Goal: Submit feedback/report problem: Submit feedback/report problem

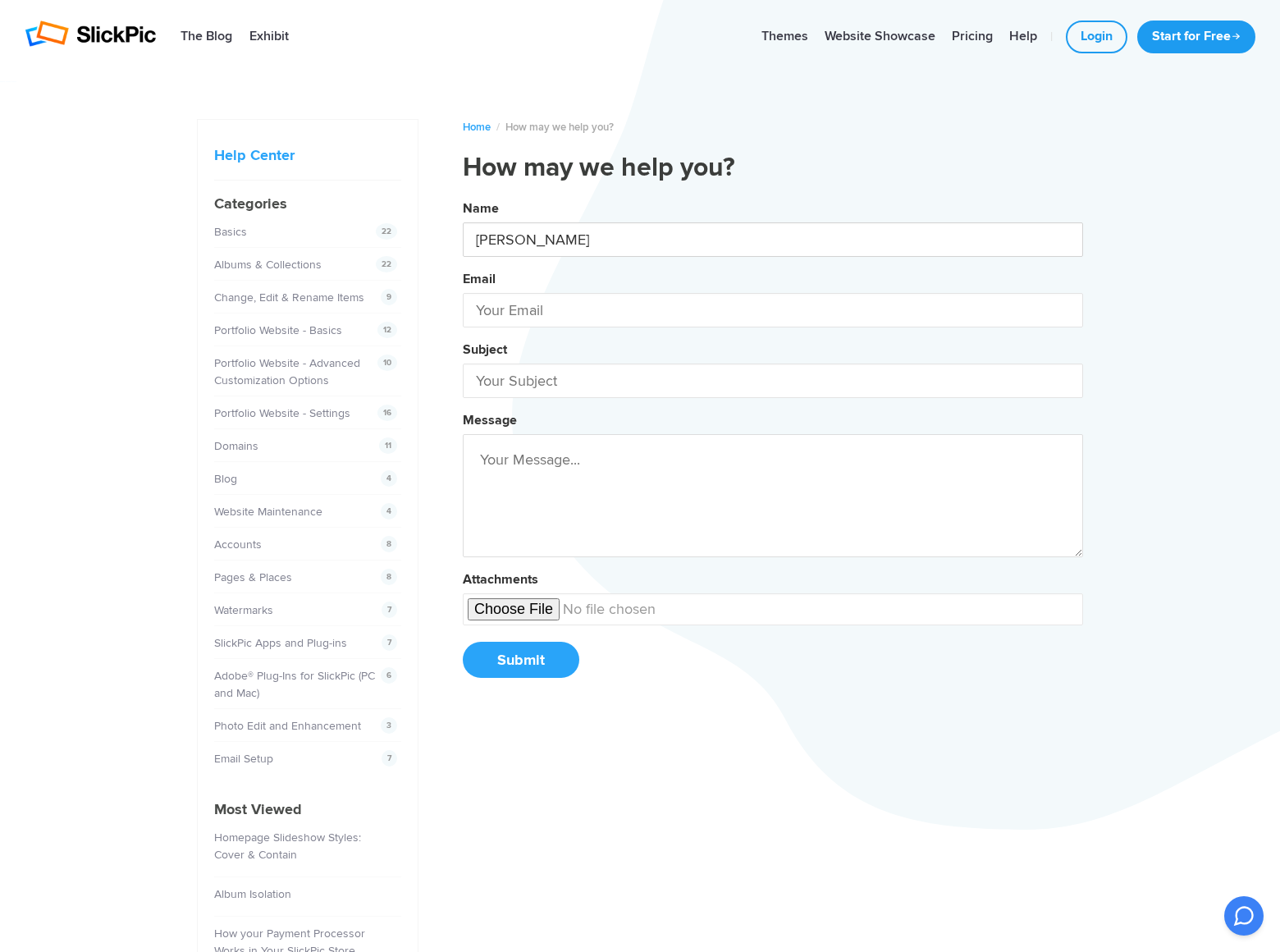
click at [463, 194] on button "Name [PERSON_NAME] Email Subject Message Attachments Submit" at bounding box center [773, 445] width 620 height 501
type input "[PERSON_NAME]"
type input "[PERSON_NAME][EMAIL_ADDRESS][DOMAIN_NAME]"
type input "DominatingKeywords"
click at [463, 194] on button "Name [PERSON_NAME] Email [PERSON_NAME][EMAIL_ADDRESS][DOMAIN_NAME] Subject Domi…" at bounding box center [773, 445] width 620 height 501
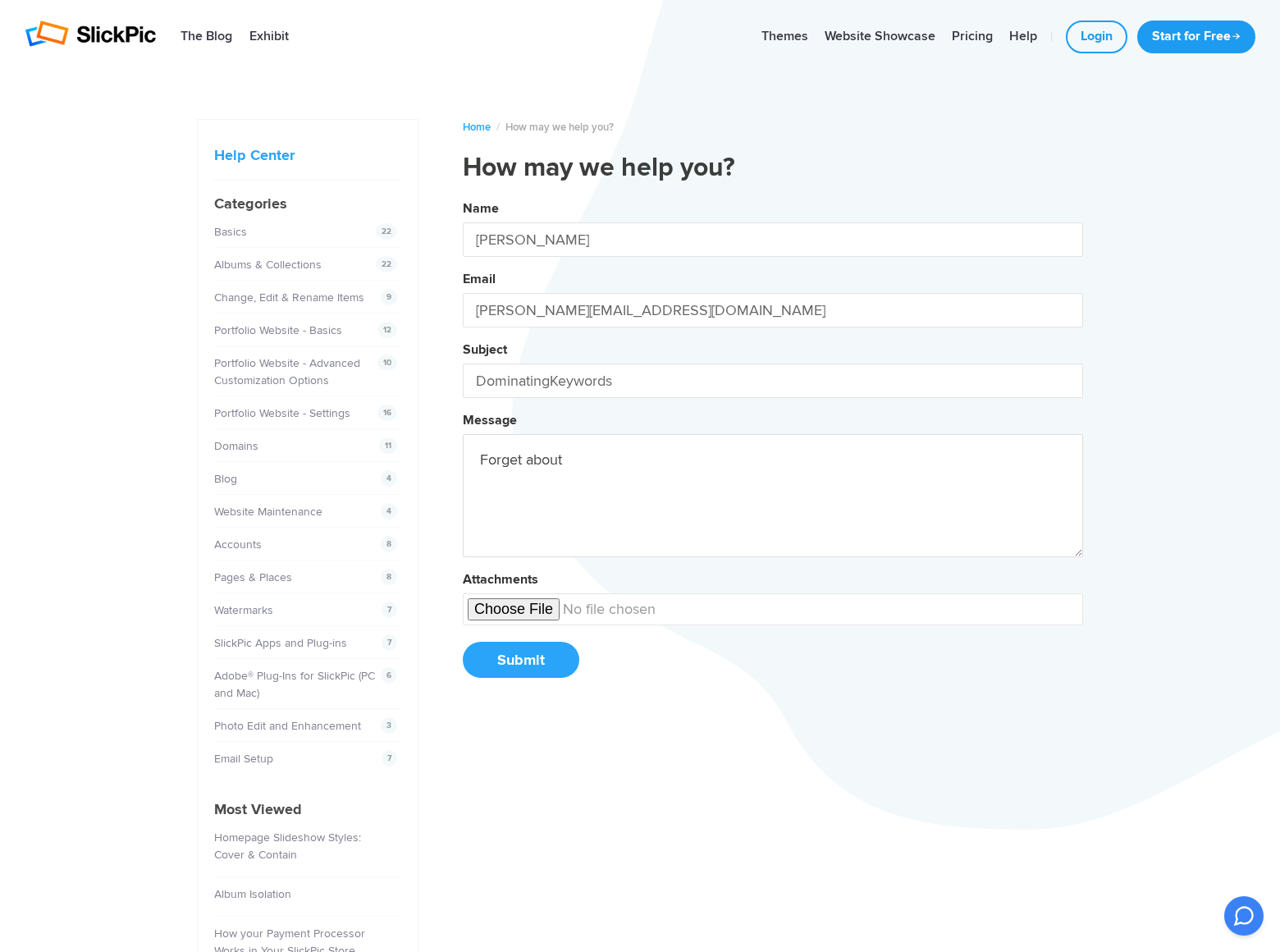
click at [463, 194] on button "Name [PERSON_NAME] Email [PERSON_NAME][EMAIL_ADDRESS][DOMAIN_NAME] Subject Domi…" at bounding box center [773, 445] width 620 height 501
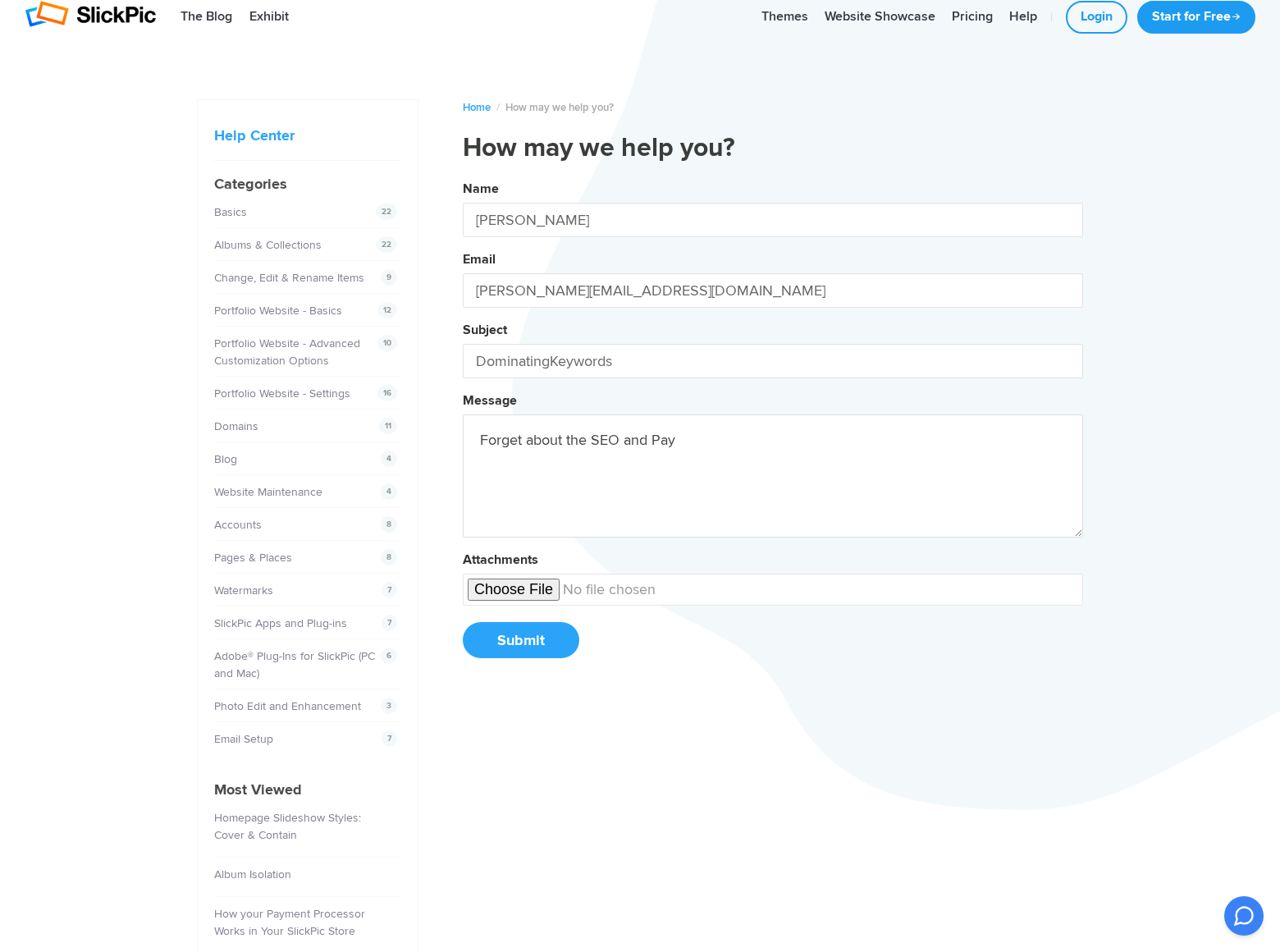
click at [463, 175] on button "Name [PERSON_NAME] Email [PERSON_NAME][EMAIL_ADDRESS][DOMAIN_NAME] Subject Domi…" at bounding box center [773, 425] width 620 height 501
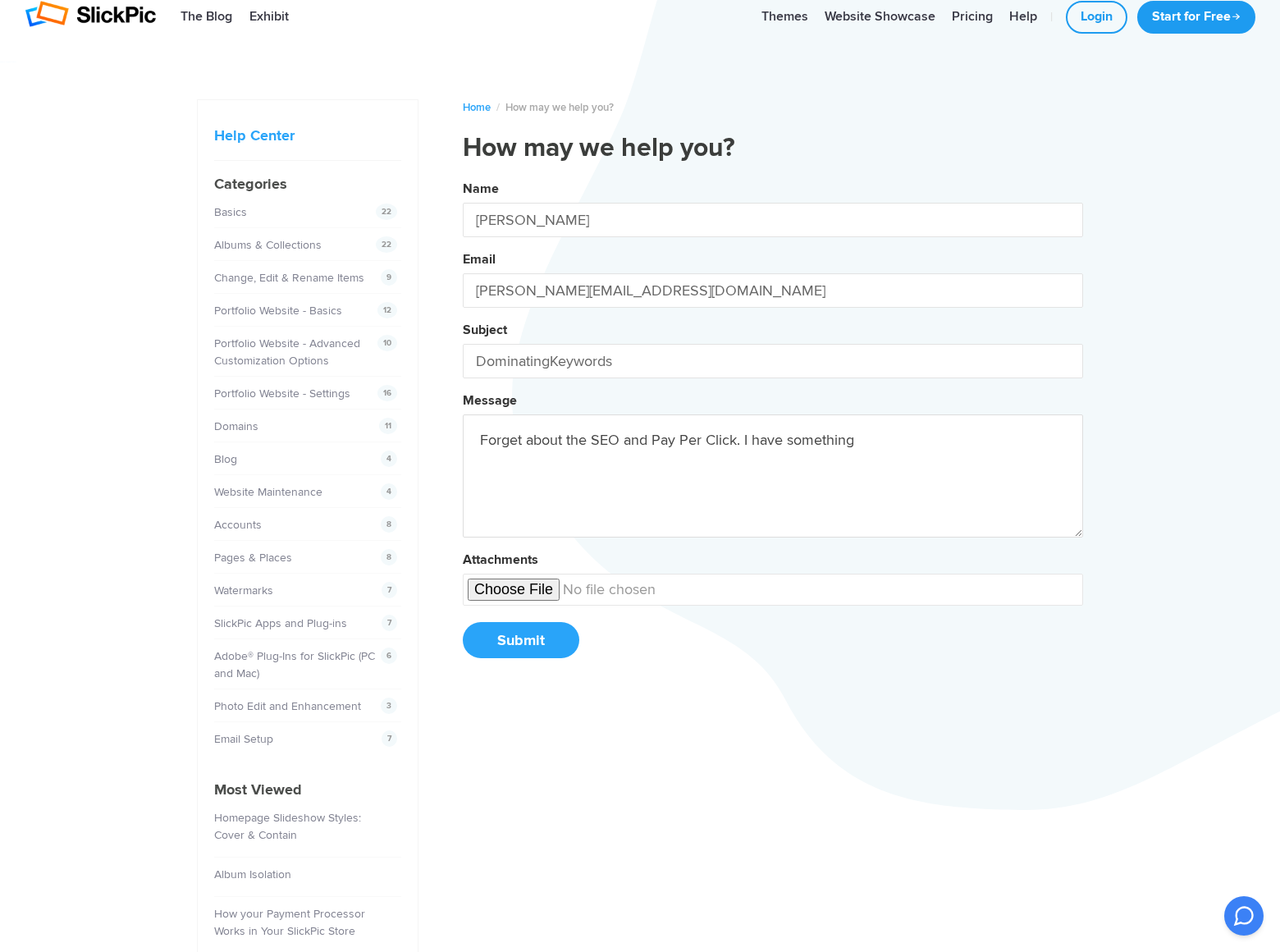
click at [463, 175] on button "Name [PERSON_NAME] Email [PERSON_NAME][EMAIL_ADDRESS][DOMAIN_NAME] Subject Domi…" at bounding box center [773, 425] width 620 height 501
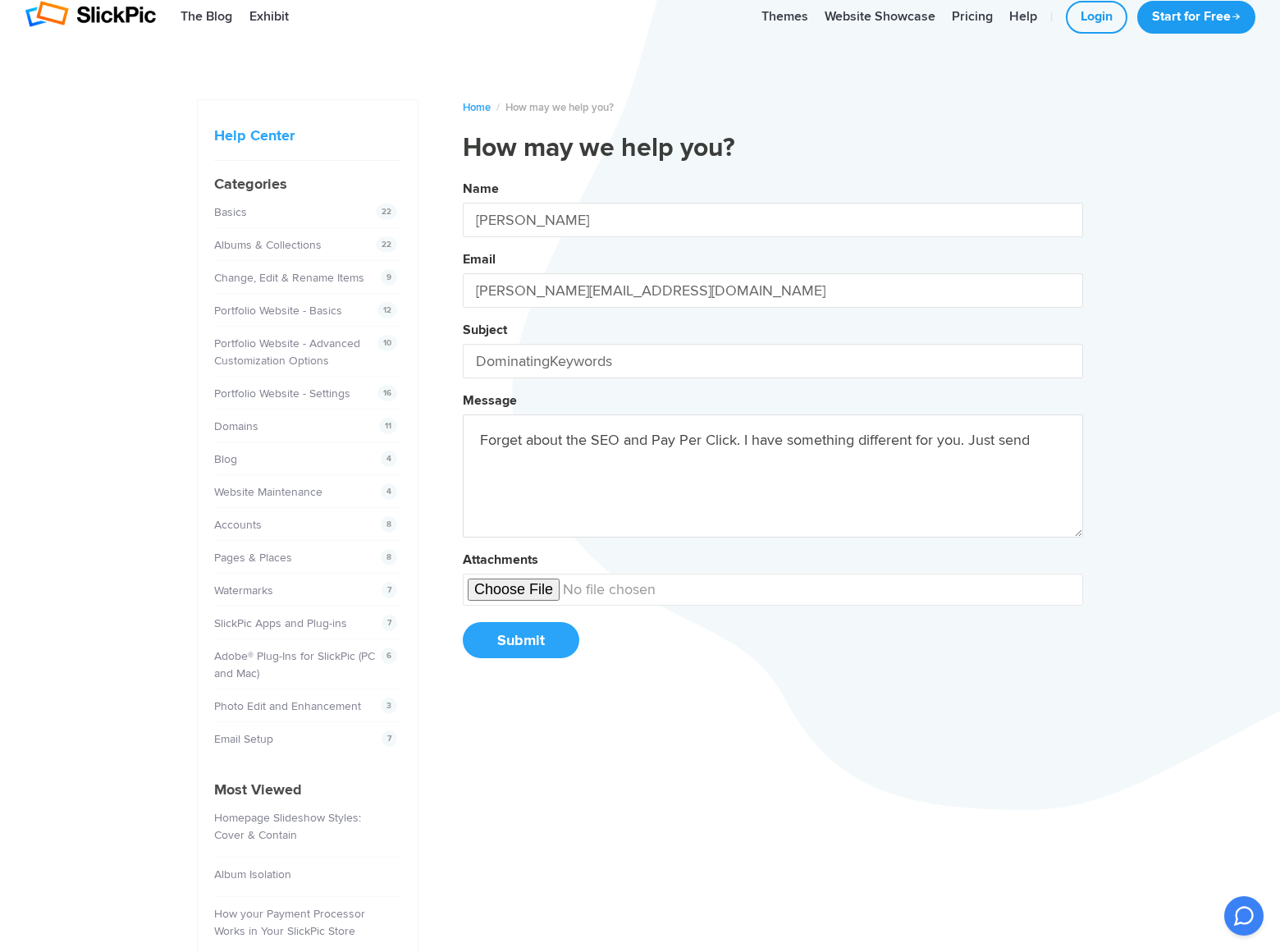
click at [463, 175] on button "Name [PERSON_NAME] Email [PERSON_NAME][EMAIL_ADDRESS][DOMAIN_NAME] Subject Domi…" at bounding box center [773, 425] width 620 height 501
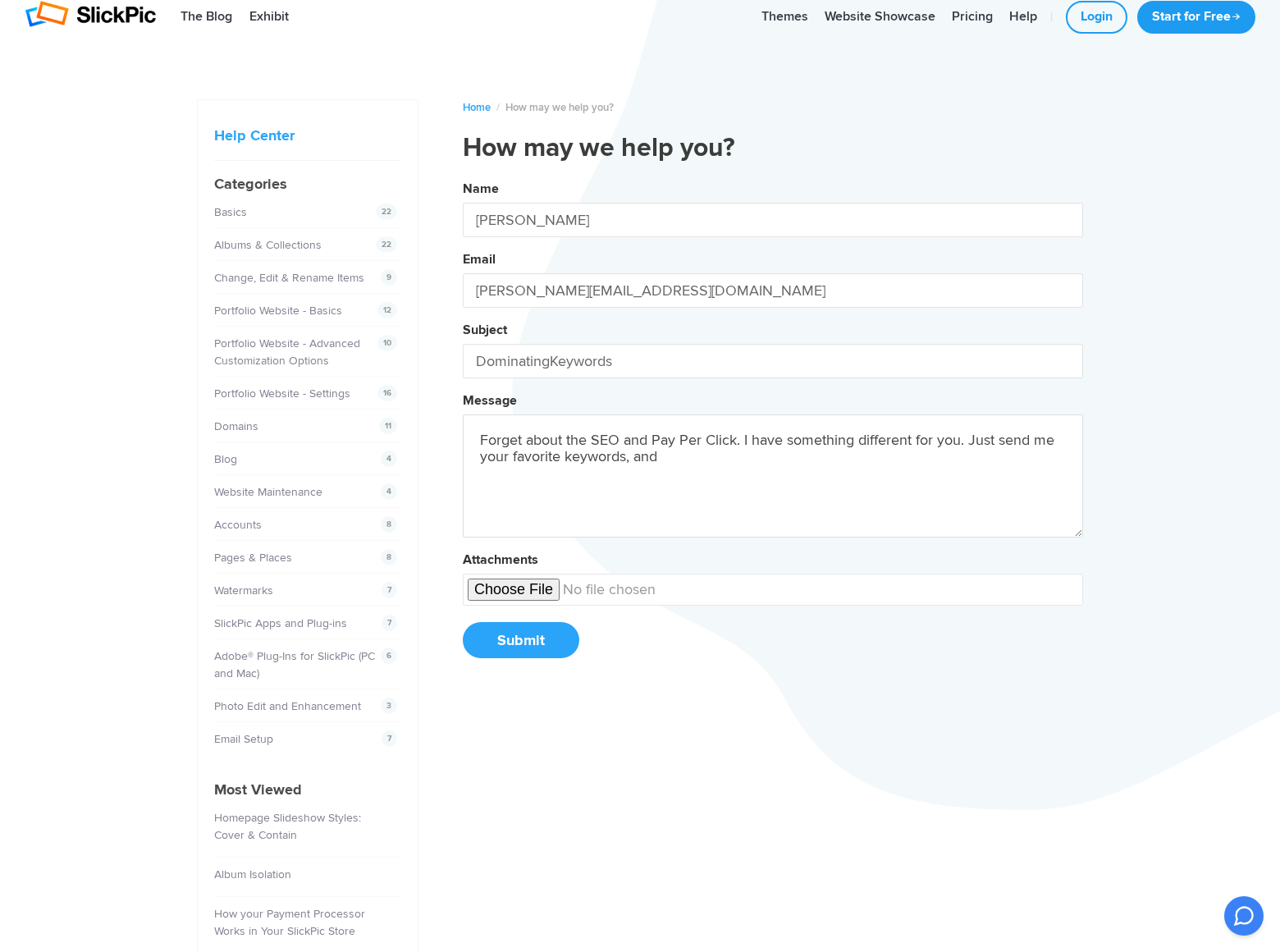
click at [463, 175] on button "Name [PERSON_NAME] Email [PERSON_NAME][EMAIL_ADDRESS][DOMAIN_NAME] Subject Domi…" at bounding box center [773, 425] width 620 height 501
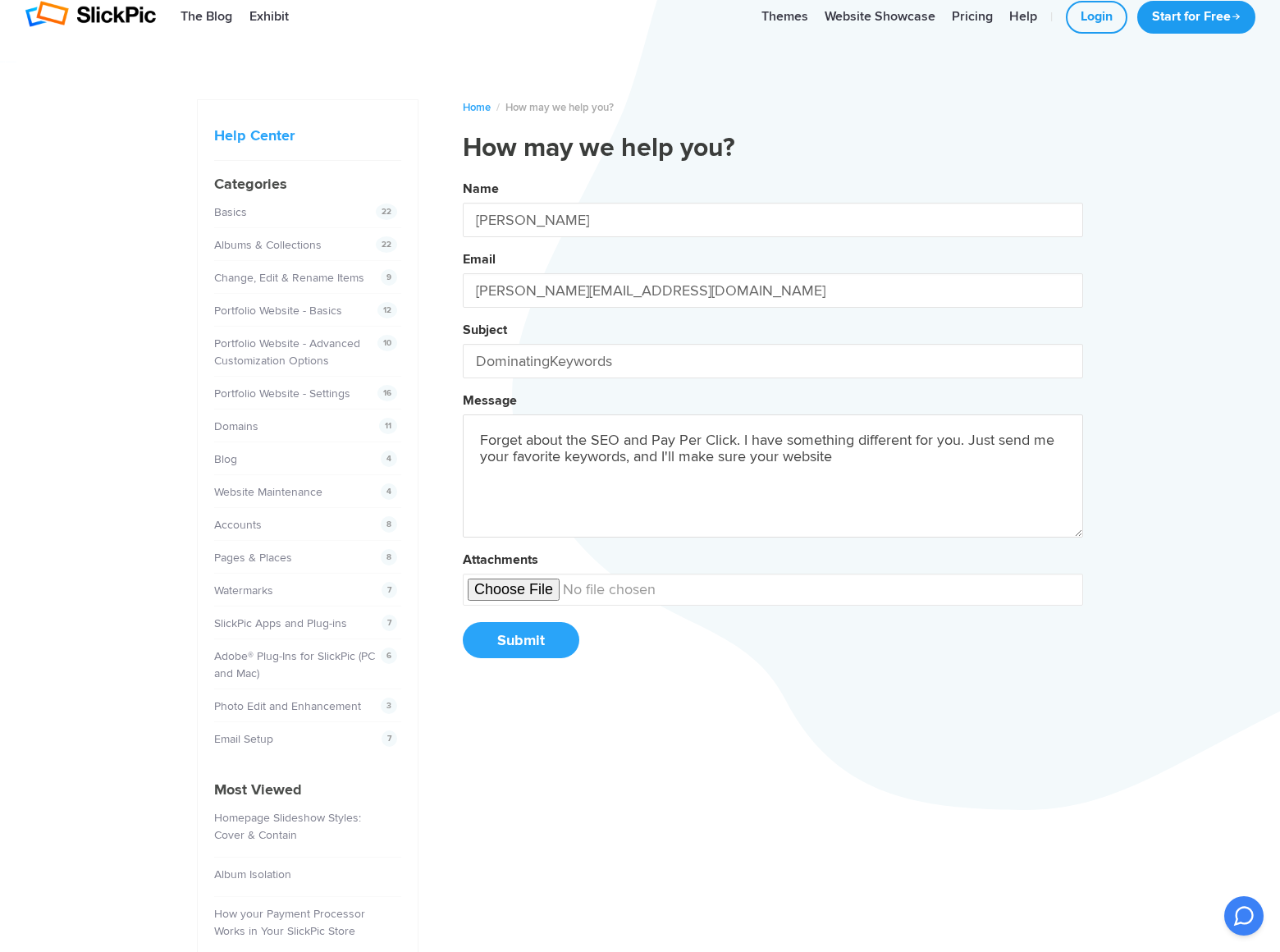
click at [463, 175] on button "Name [PERSON_NAME] Email [PERSON_NAME][EMAIL_ADDRESS][DOMAIN_NAME] Subject Domi…" at bounding box center [773, 425] width 620 height 501
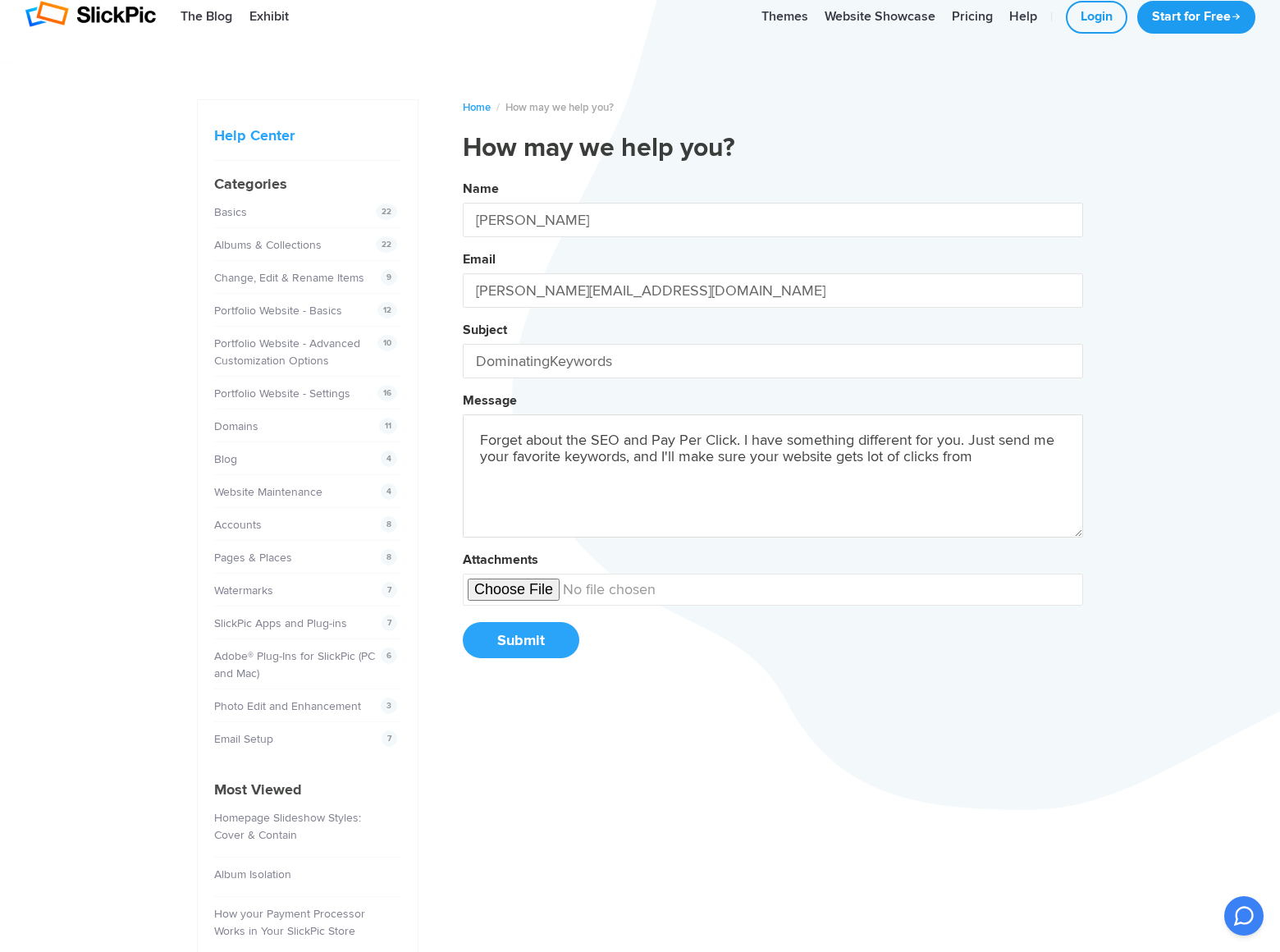
click at [463, 175] on button "Name [PERSON_NAME] Email [PERSON_NAME][EMAIL_ADDRESS][DOMAIN_NAME] Subject Domi…" at bounding box center [773, 425] width 620 height 501
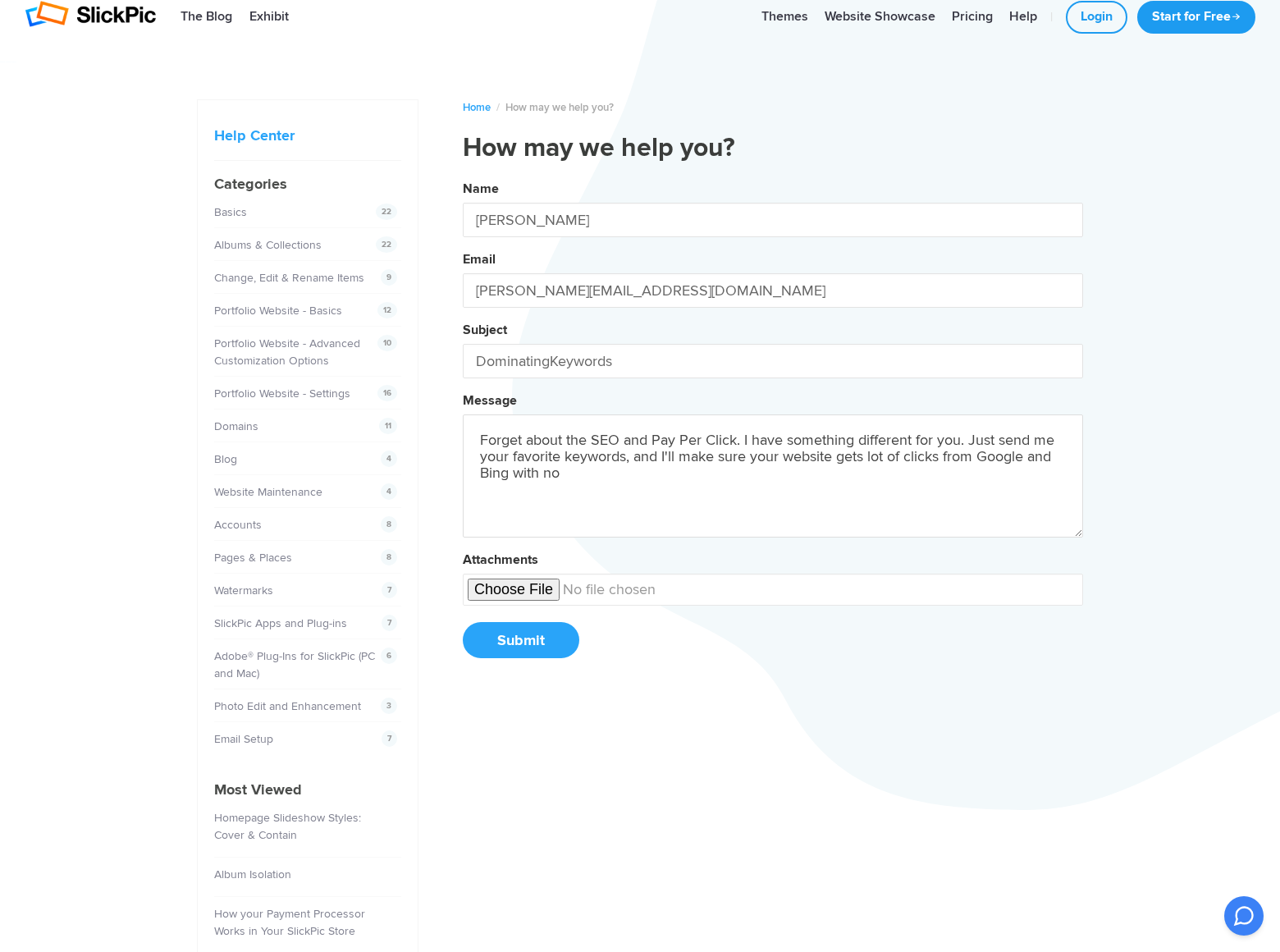
click at [463, 175] on button "Name [PERSON_NAME] Email [PERSON_NAME][EMAIL_ADDRESS][DOMAIN_NAME] Subject Domi…" at bounding box center [773, 425] width 620 height 501
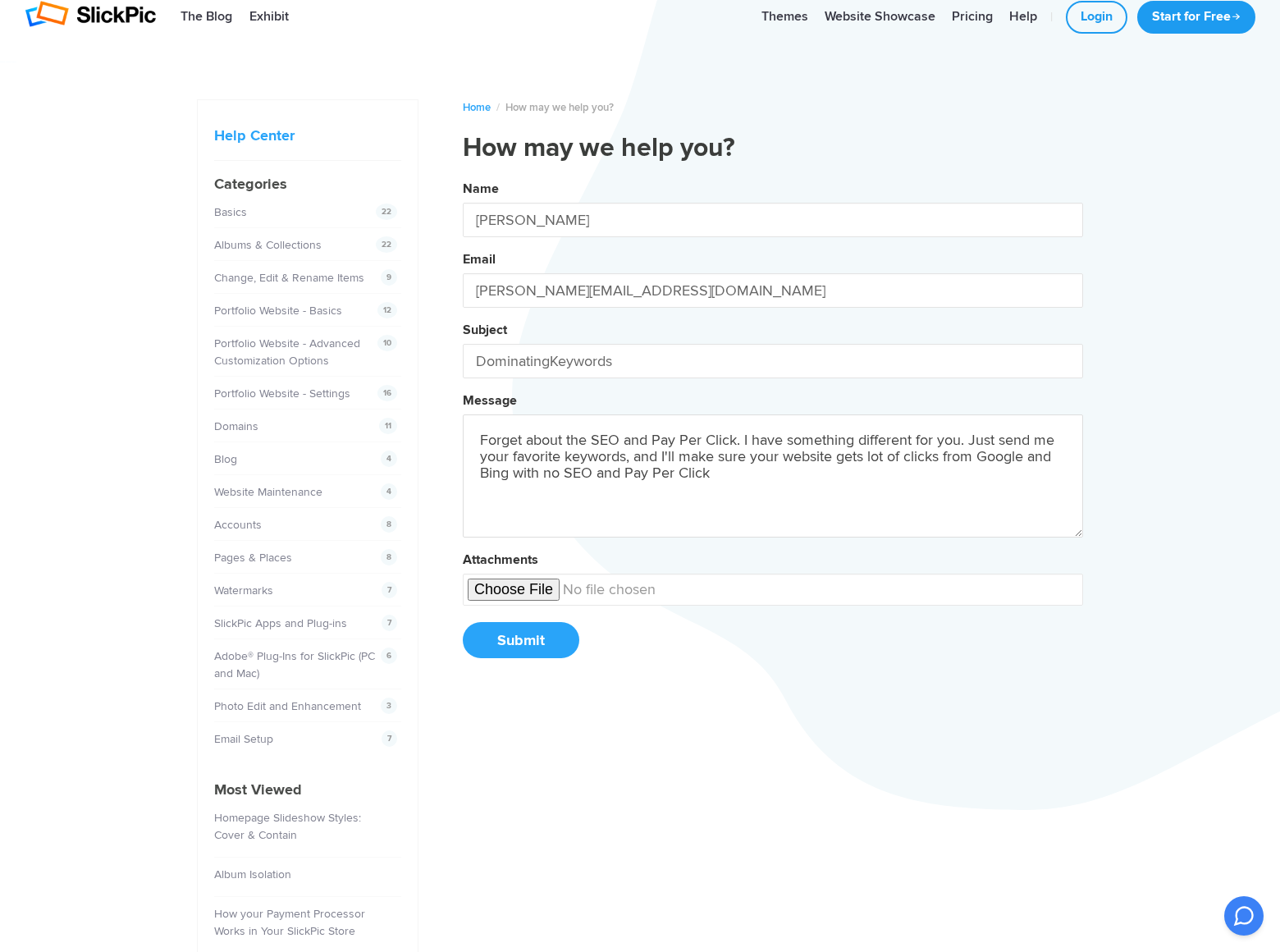
click at [463, 175] on button "Name [PERSON_NAME] Email [PERSON_NAME][EMAIL_ADDRESS][DOMAIN_NAME] Subject Domi…" at bounding box center [773, 425] width 620 height 501
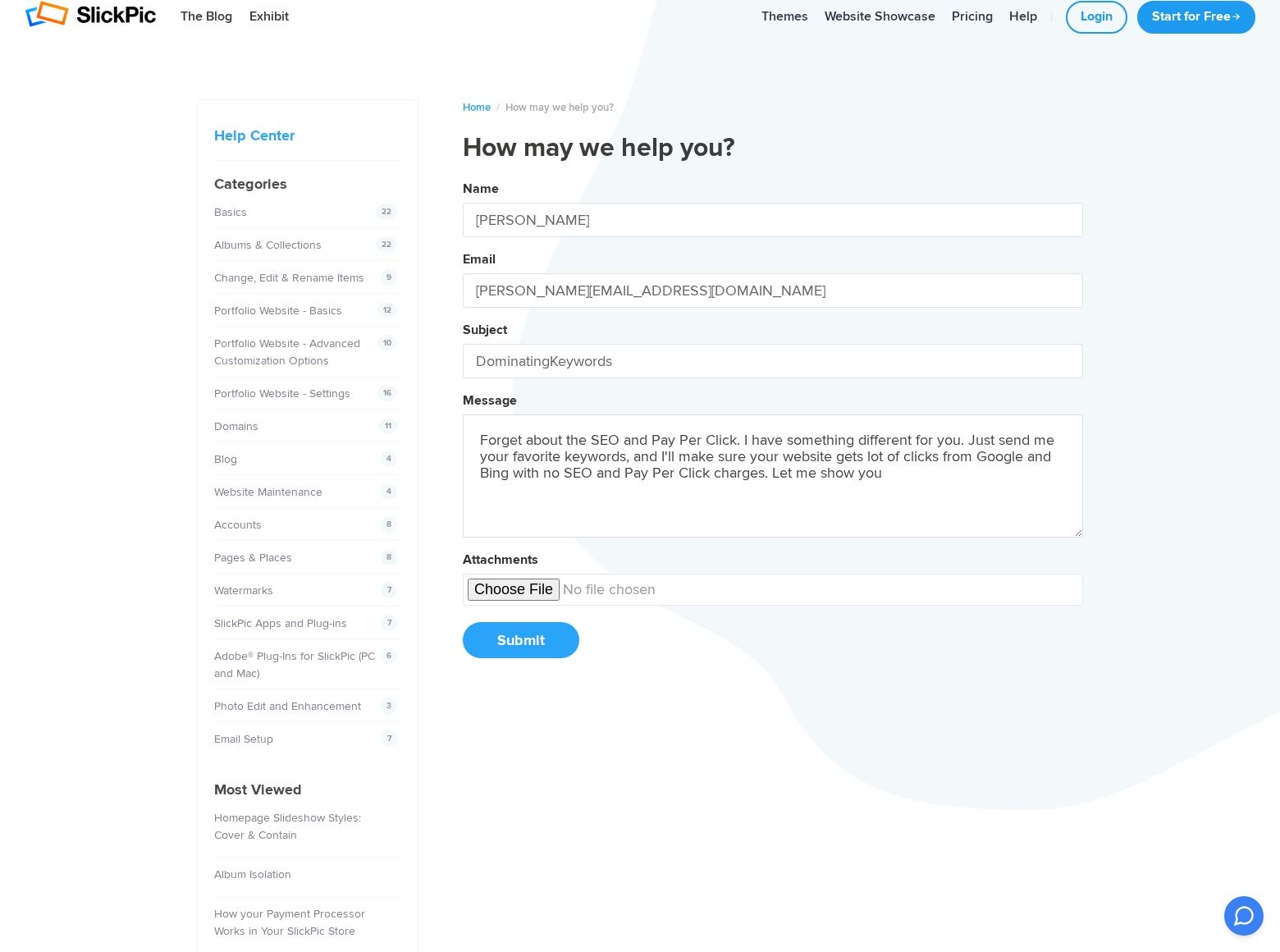
click at [463, 175] on button "Name [PERSON_NAME] Email [PERSON_NAME][EMAIL_ADDRESS][DOMAIN_NAME] Subject Domi…" at bounding box center [773, 425] width 620 height 501
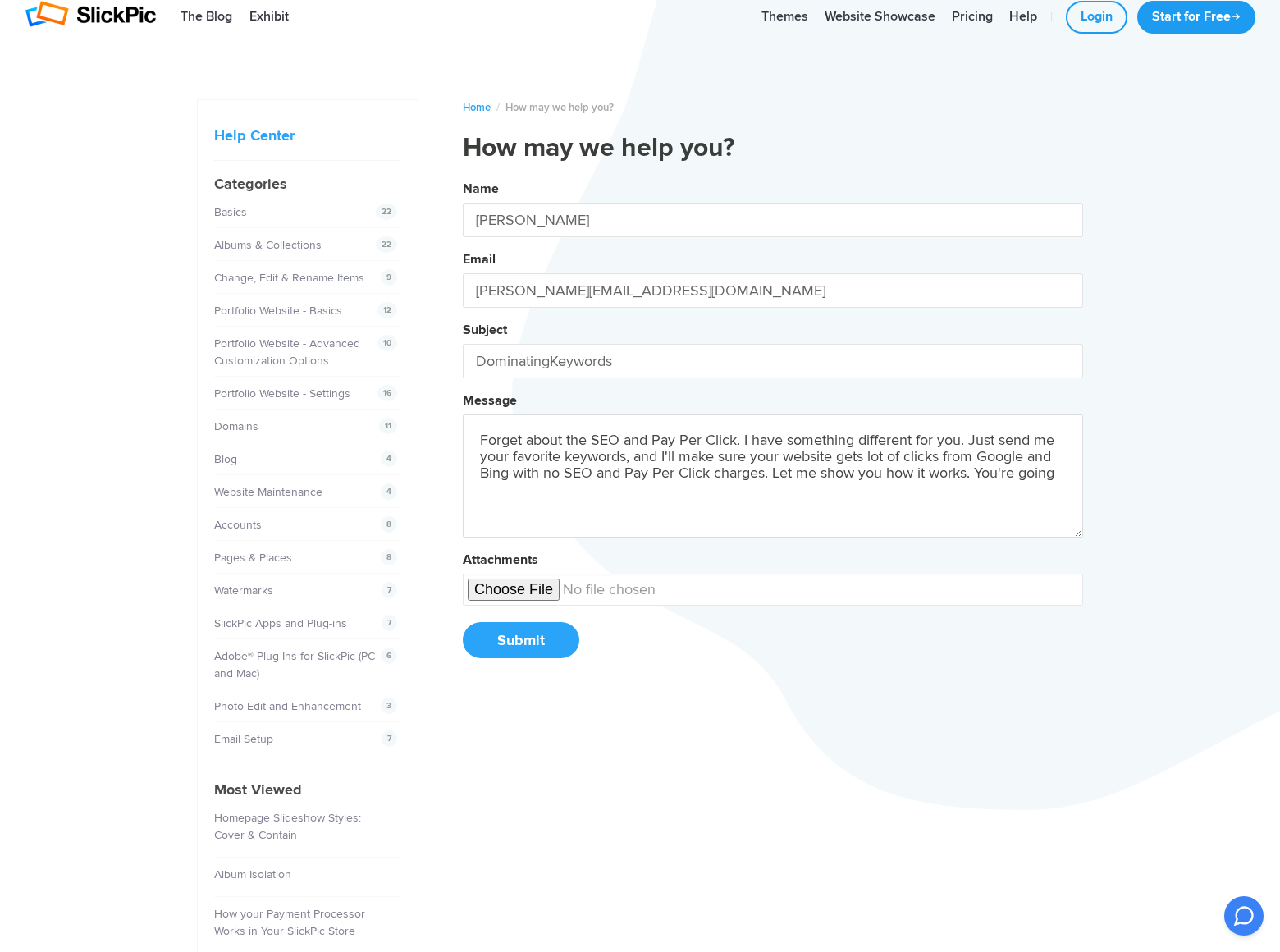
click at [463, 175] on button "Name [PERSON_NAME] Email [PERSON_NAME][EMAIL_ADDRESS][DOMAIN_NAME] Subject Domi…" at bounding box center [773, 425] width 620 height 501
type textarea "Forget about the SEO and Pay Per Click. I have something different for you. Jus…"
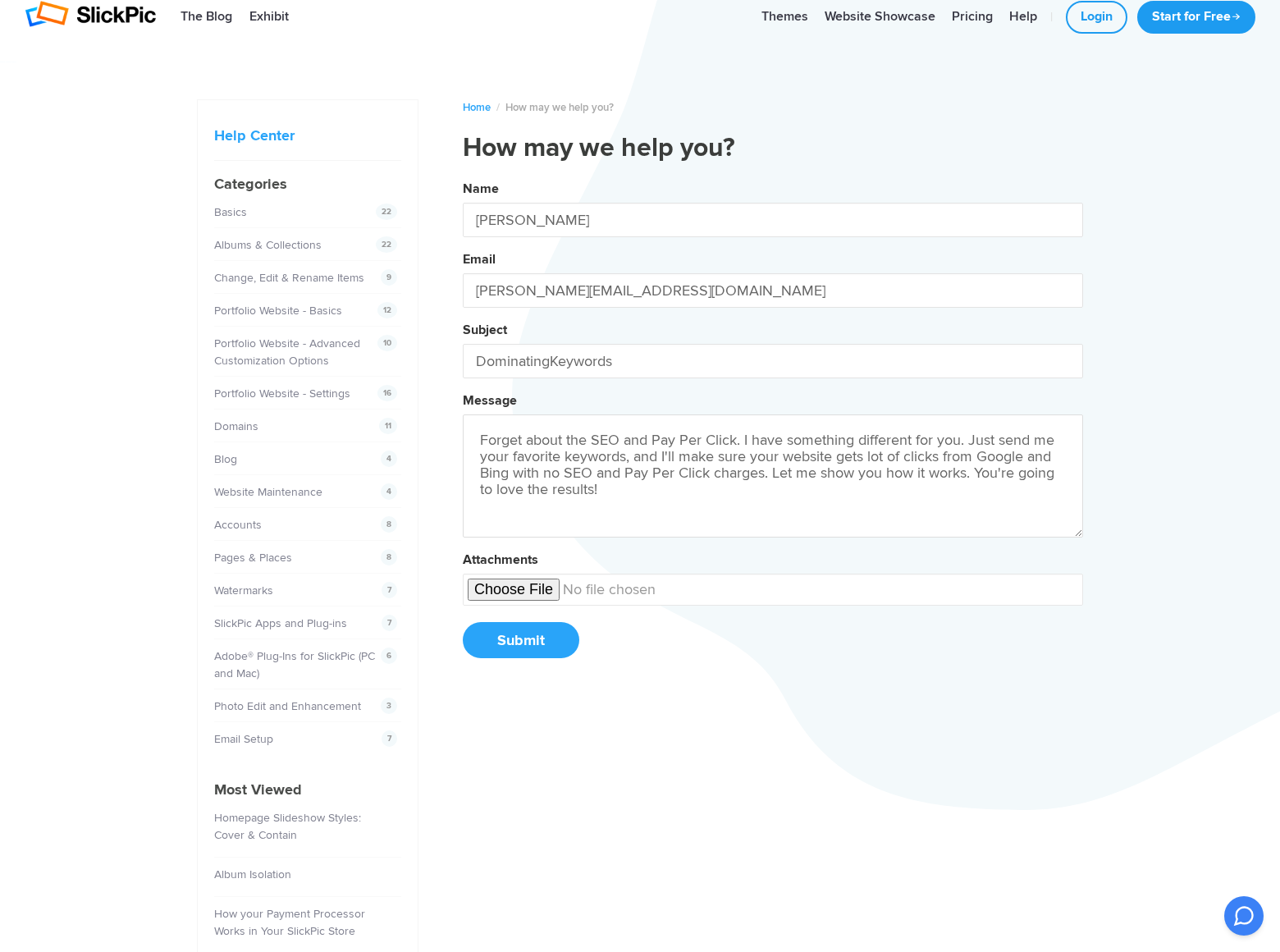
click at [520, 641] on button "Submit" at bounding box center [521, 640] width 116 height 36
